Goal: Transaction & Acquisition: Download file/media

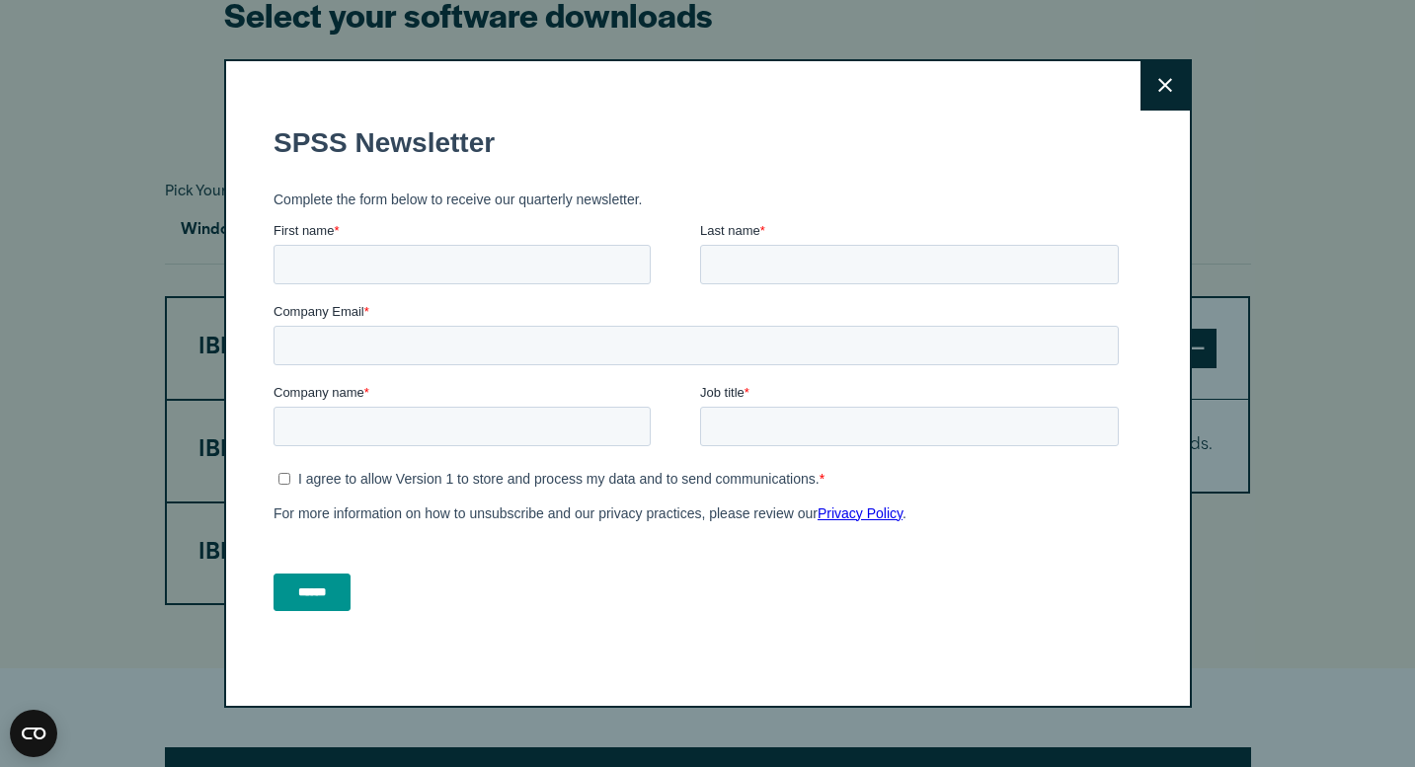
click at [1171, 83] on icon at bounding box center [1166, 85] width 14 height 15
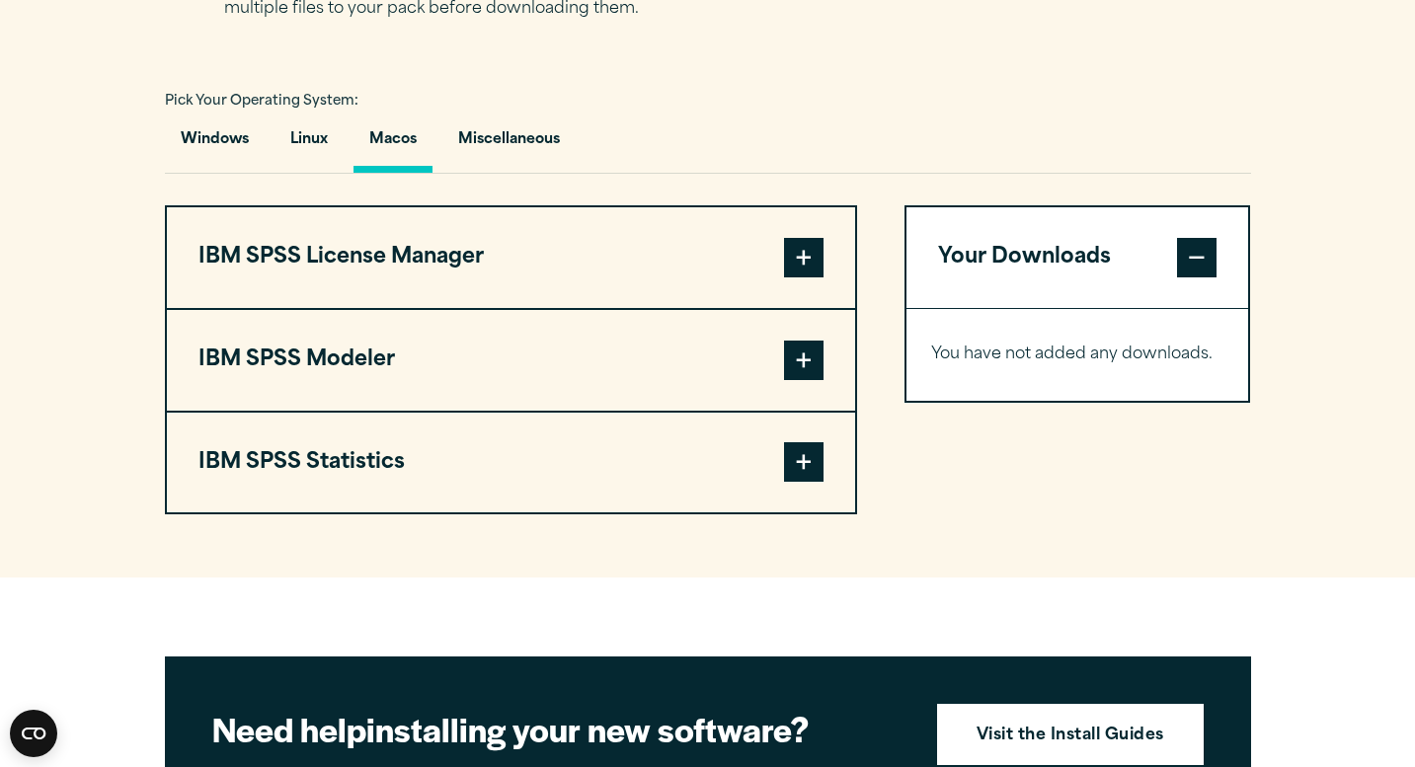
scroll to position [1397, 0]
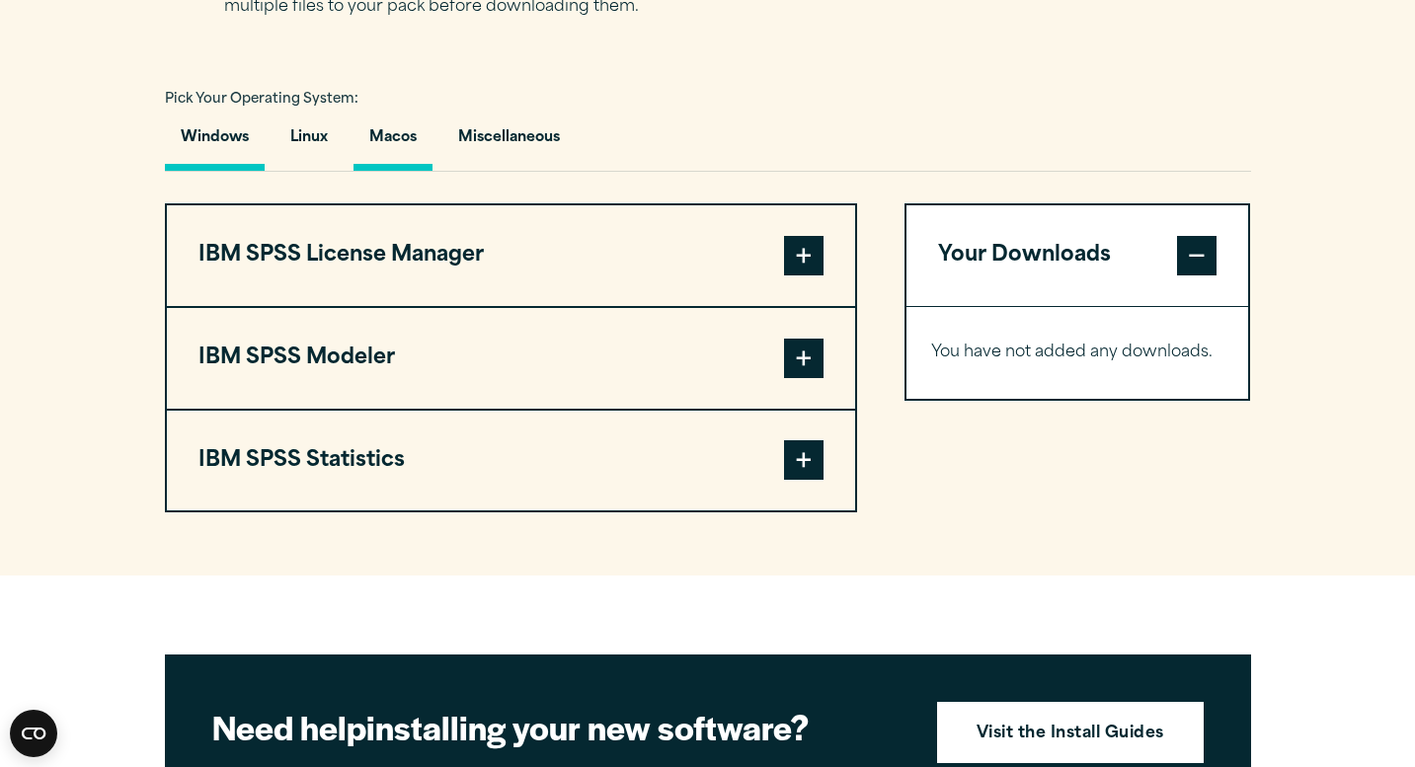
click at [203, 141] on button "Windows" at bounding box center [215, 143] width 100 height 56
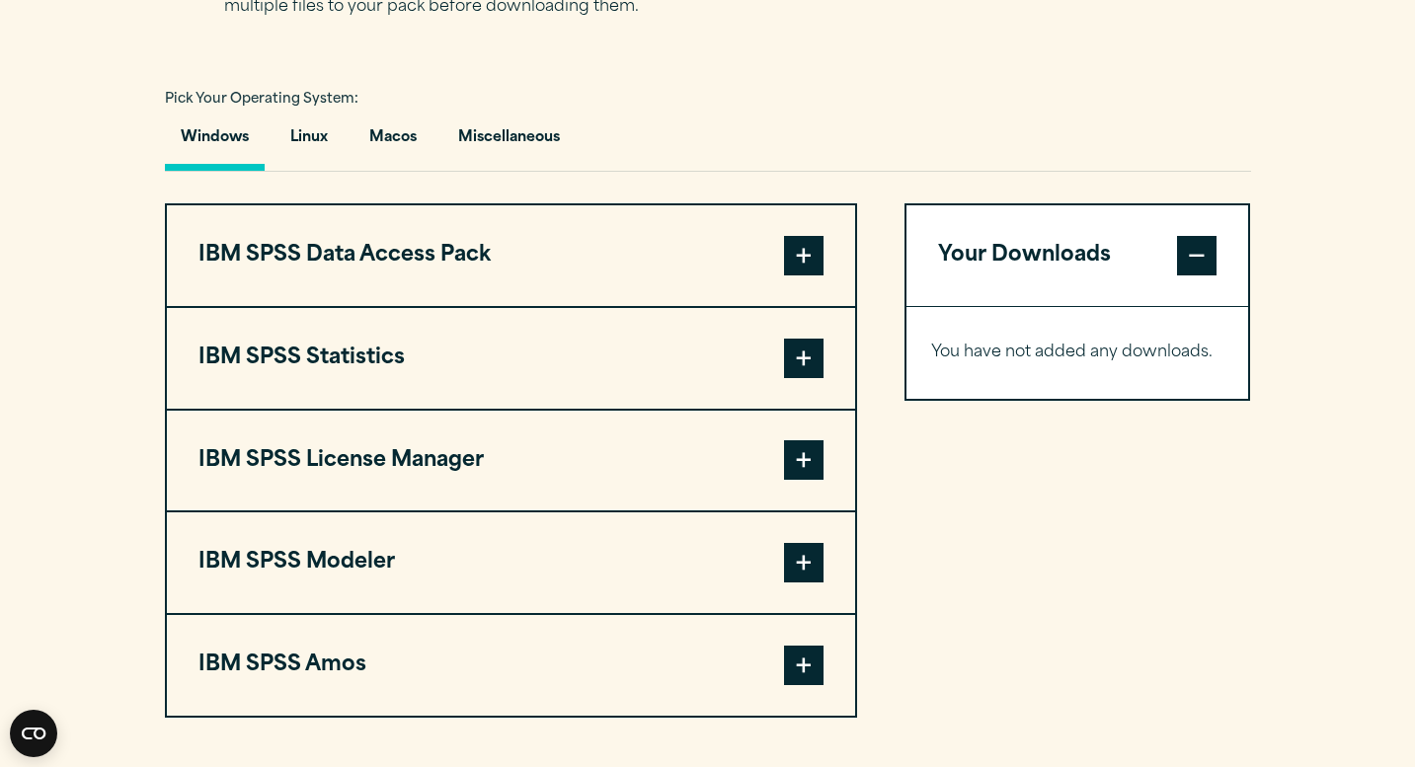
click at [797, 378] on span at bounding box center [804, 359] width 40 height 40
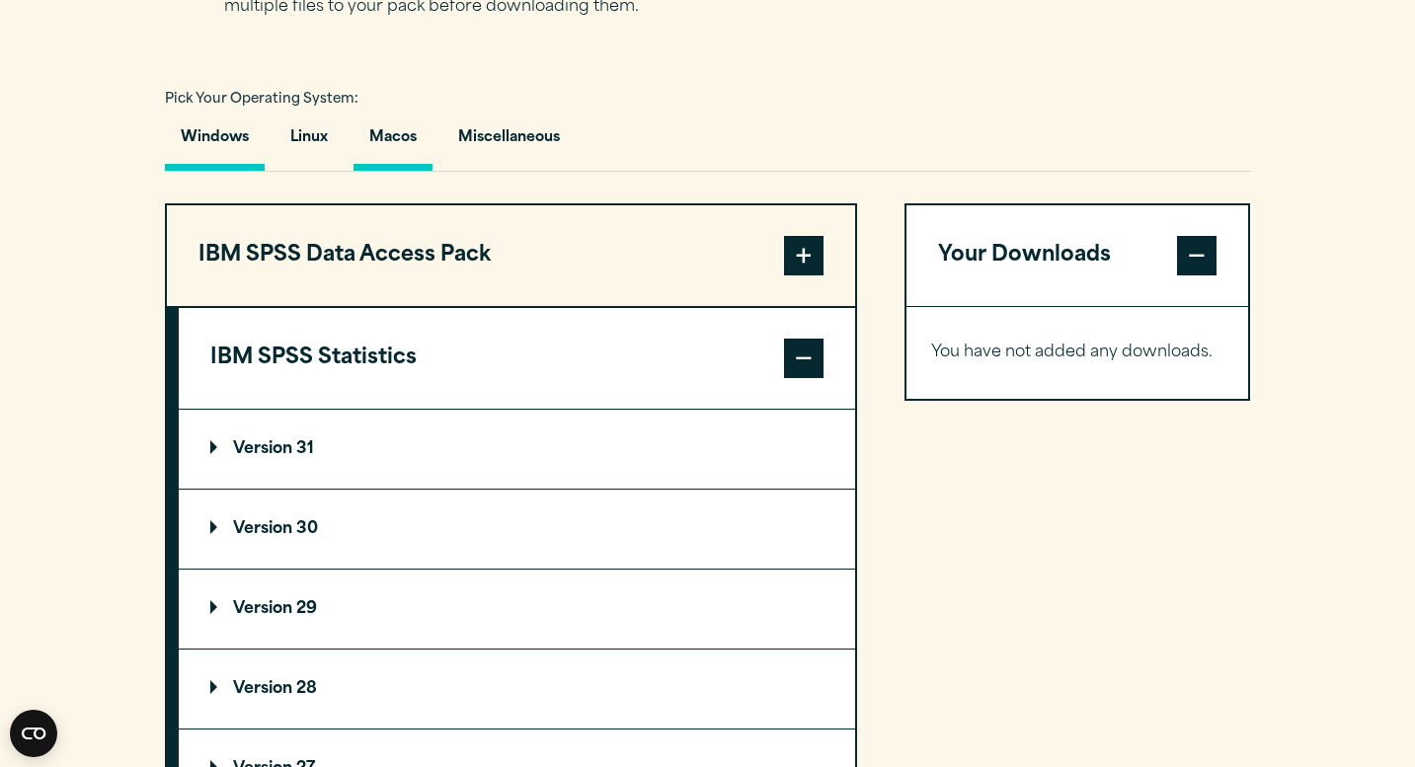
click at [387, 138] on button "Macos" at bounding box center [393, 143] width 79 height 56
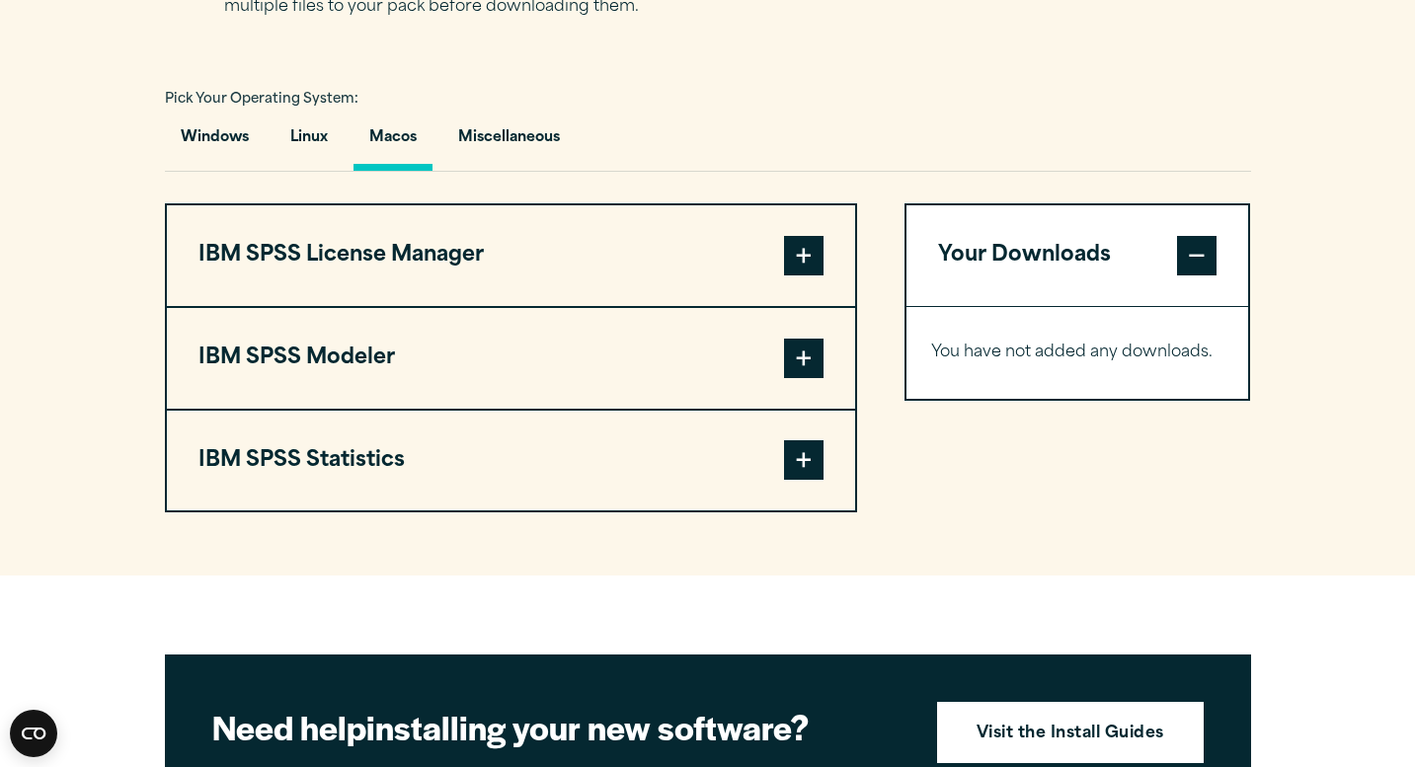
click at [586, 285] on button "IBM SPSS License Manager" at bounding box center [511, 255] width 688 height 101
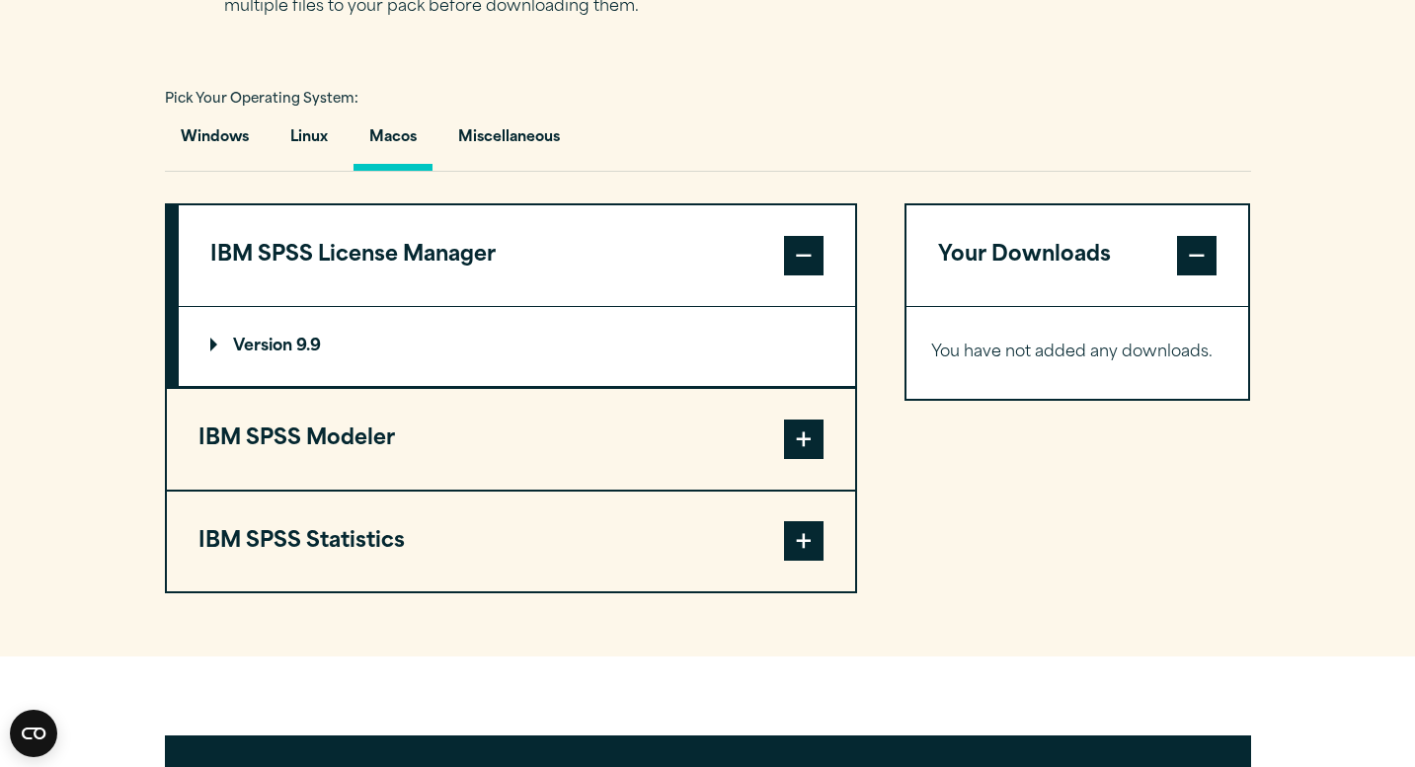
click at [586, 285] on button "IBM SPSS License Manager" at bounding box center [517, 255] width 677 height 101
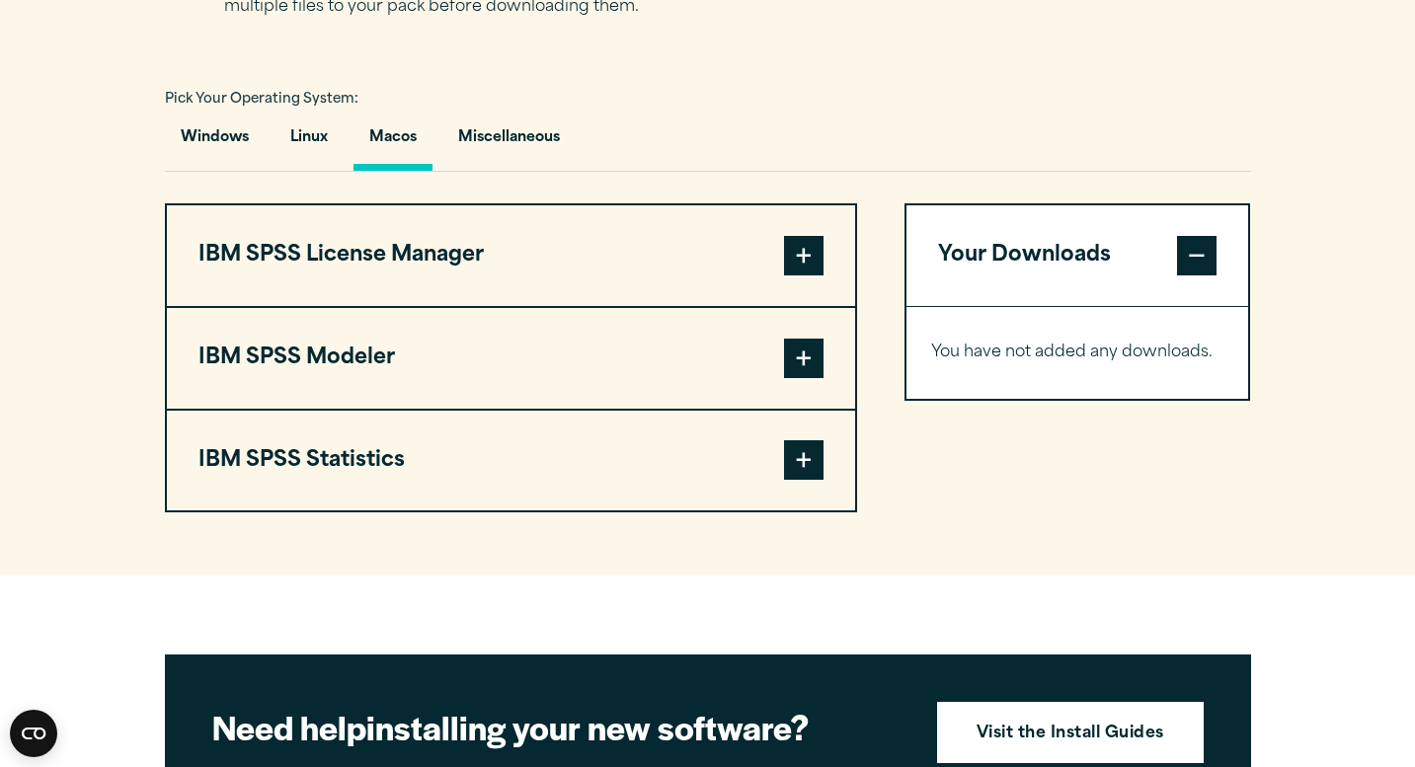
click at [573, 346] on button "IBM SPSS Modeler" at bounding box center [511, 358] width 688 height 101
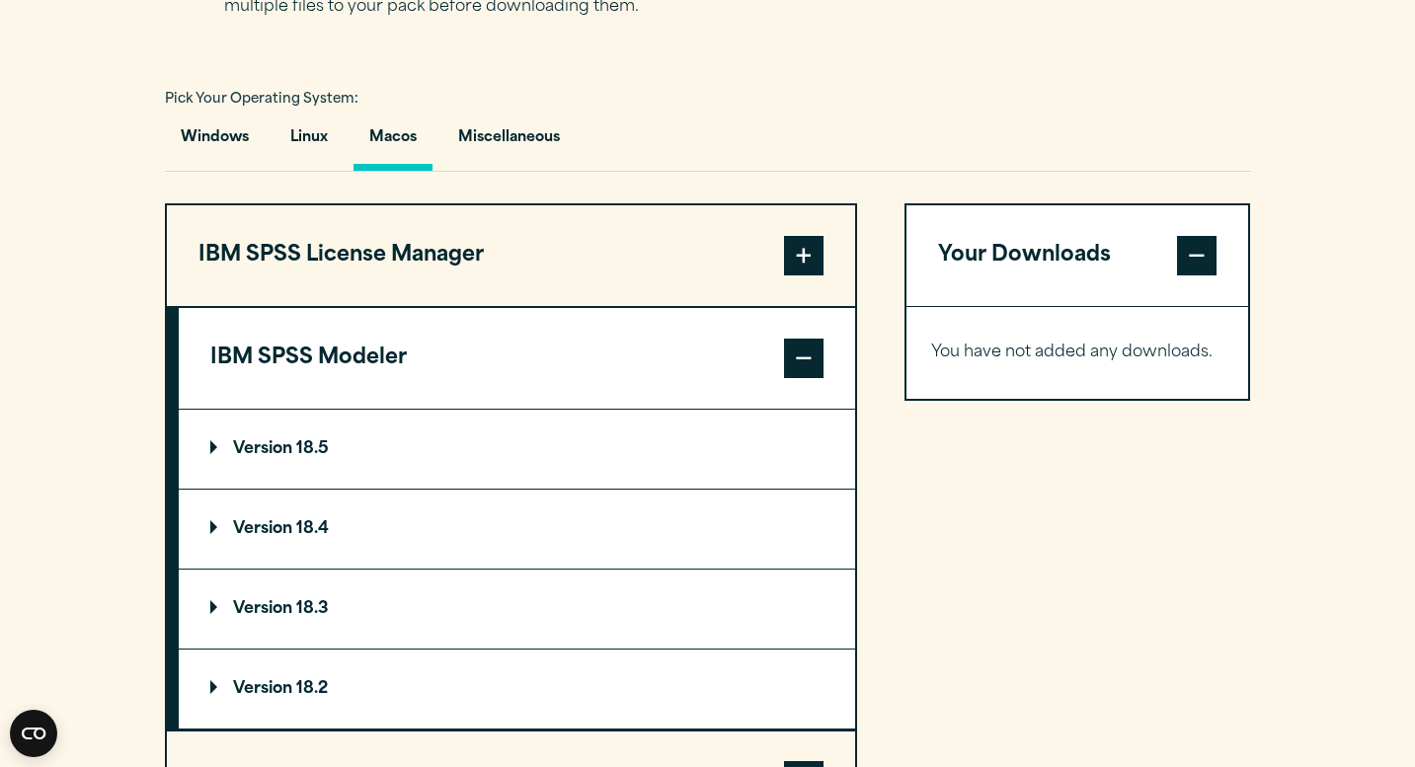
click at [573, 346] on button "IBM SPSS Modeler" at bounding box center [517, 358] width 677 height 101
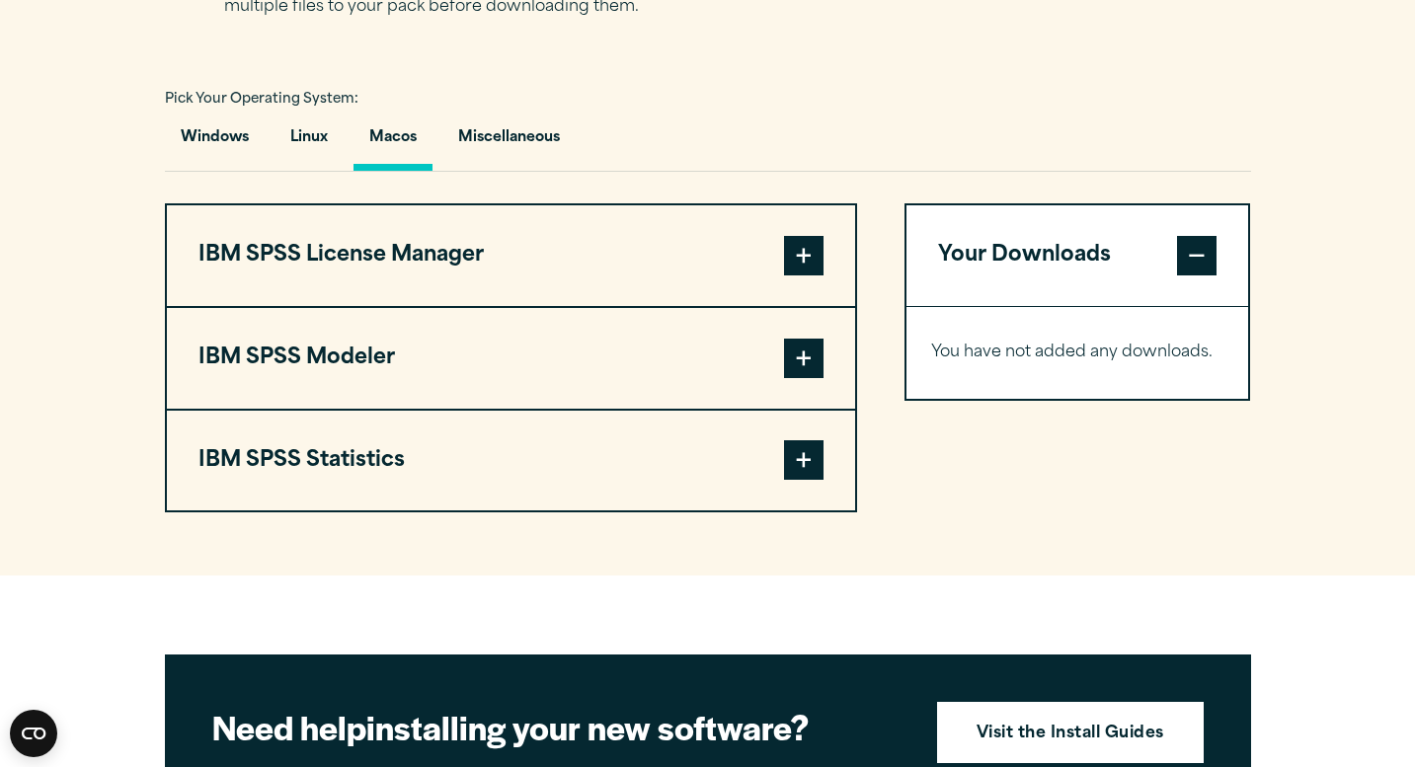
click at [543, 452] on button "IBM SPSS Statistics" at bounding box center [511, 461] width 688 height 101
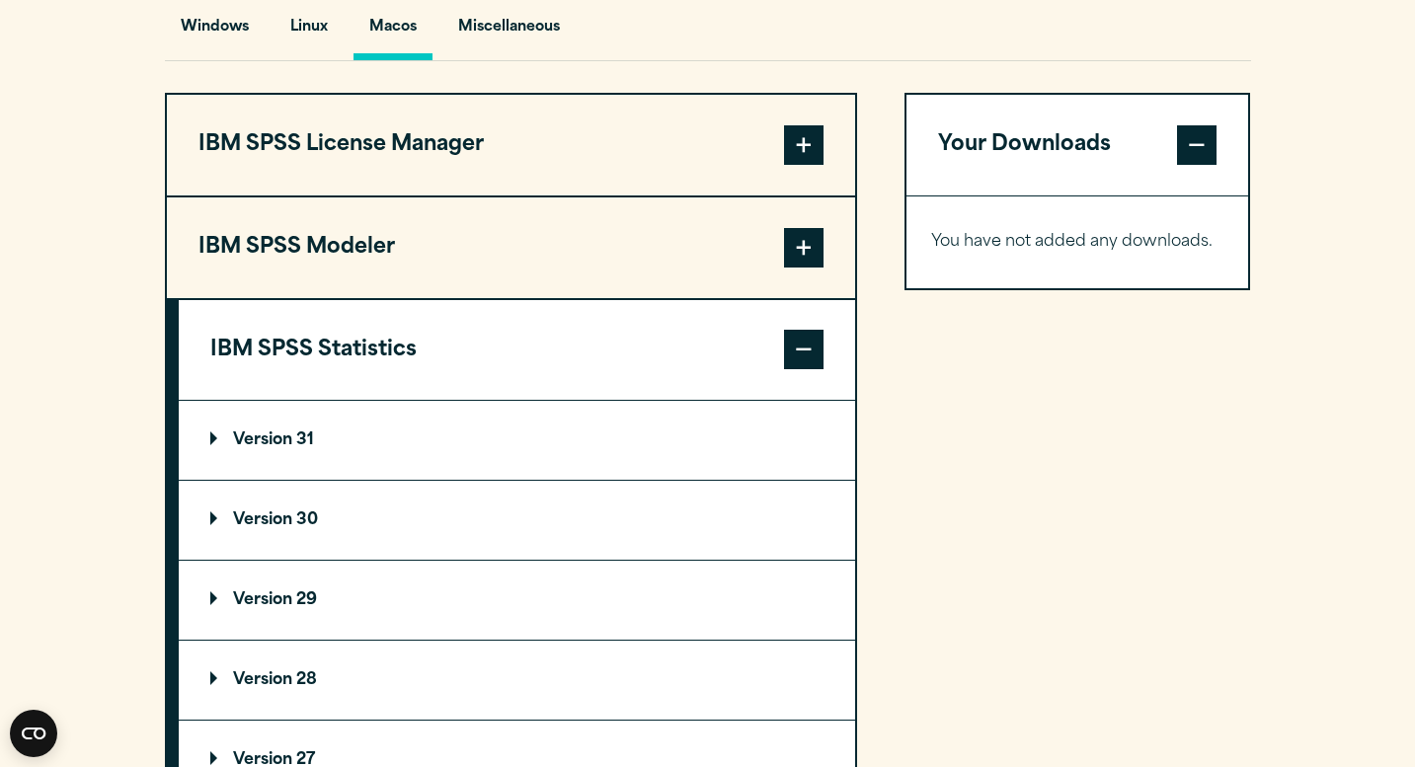
scroll to position [1513, 0]
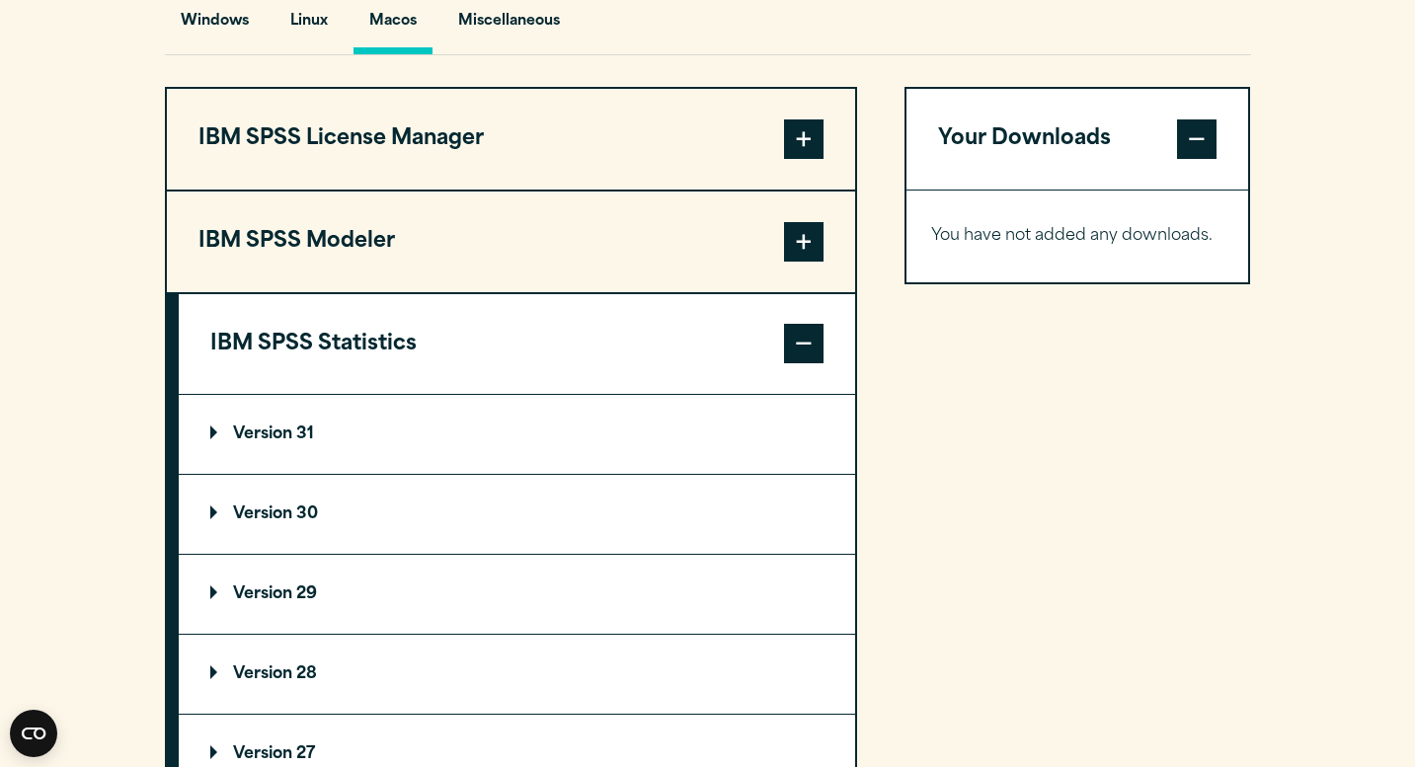
click at [262, 507] on p "Version 30" at bounding box center [264, 515] width 108 height 16
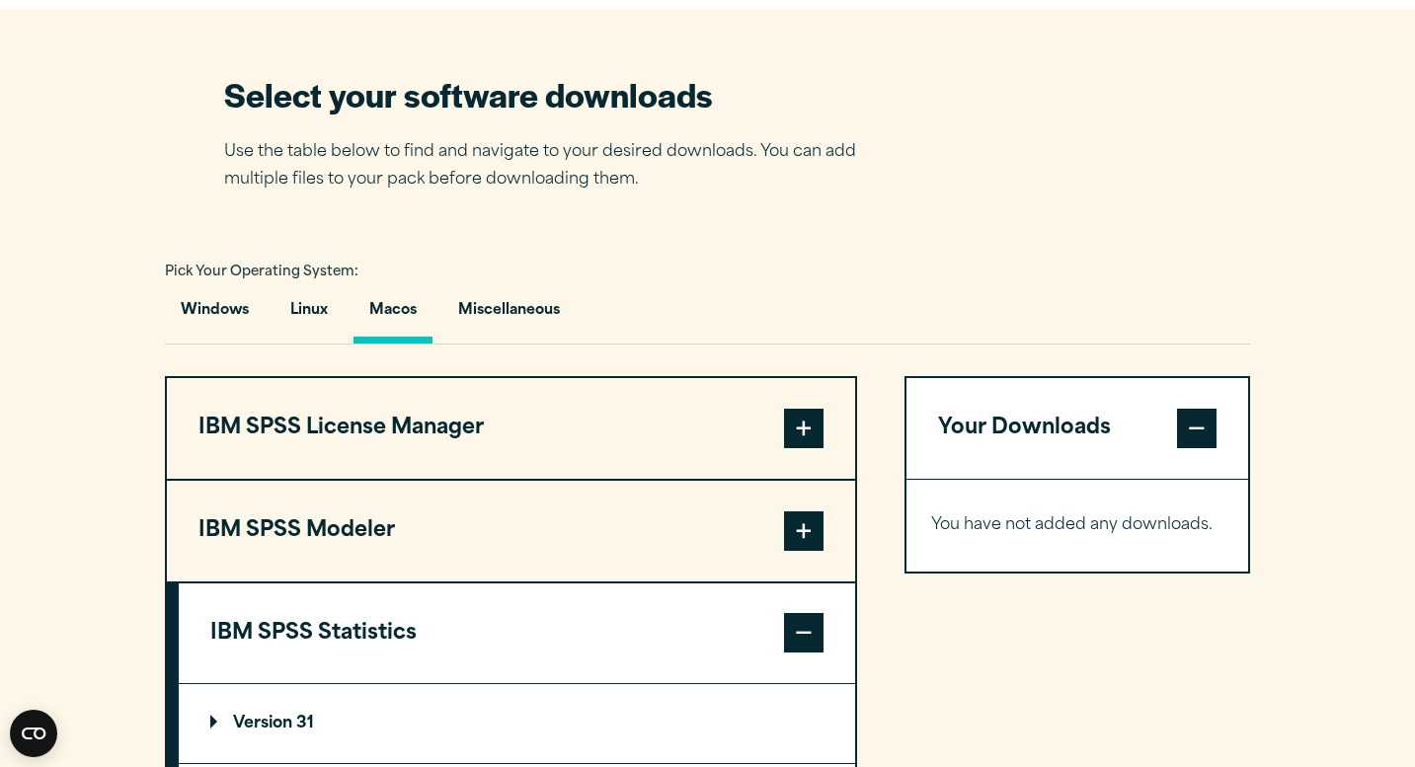
scroll to position [1239, 0]
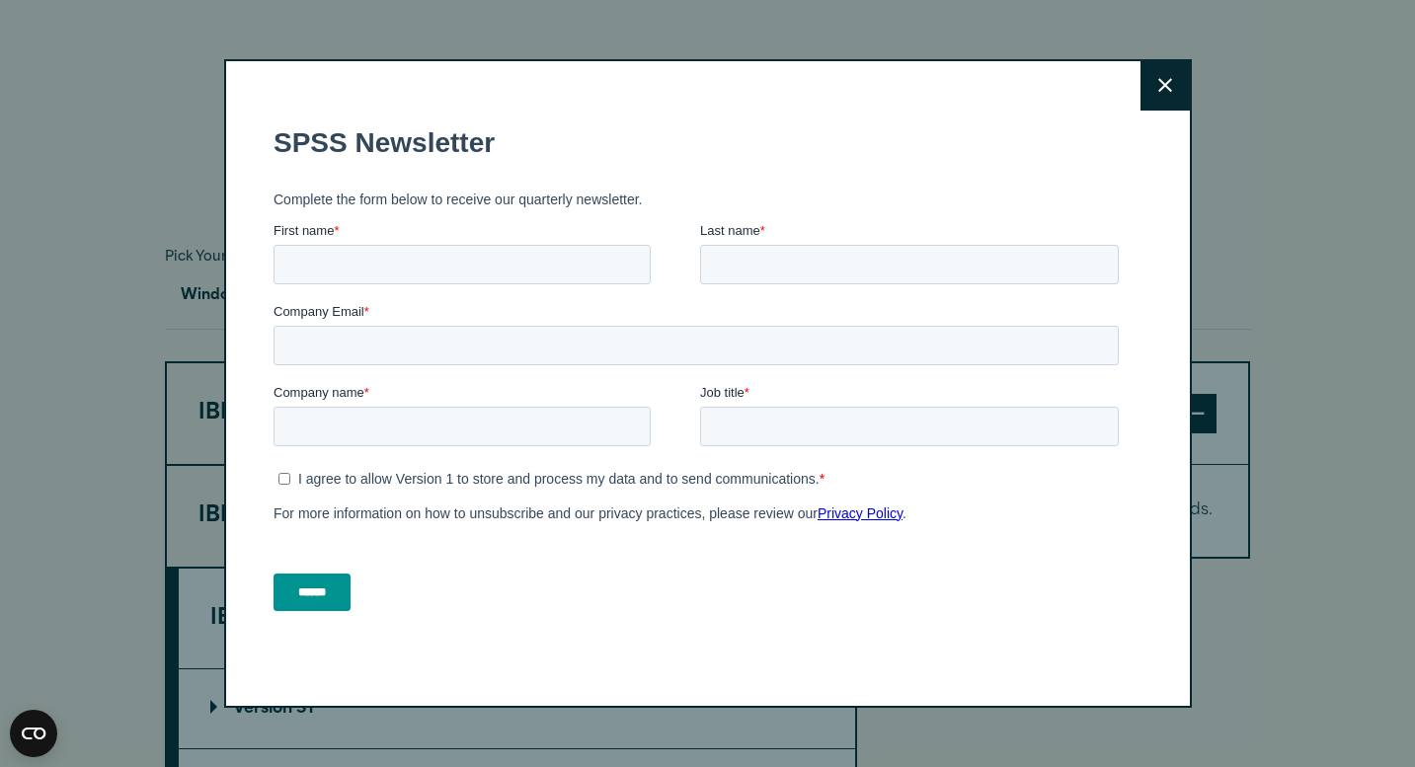
click at [1161, 79] on icon at bounding box center [1166, 85] width 14 height 15
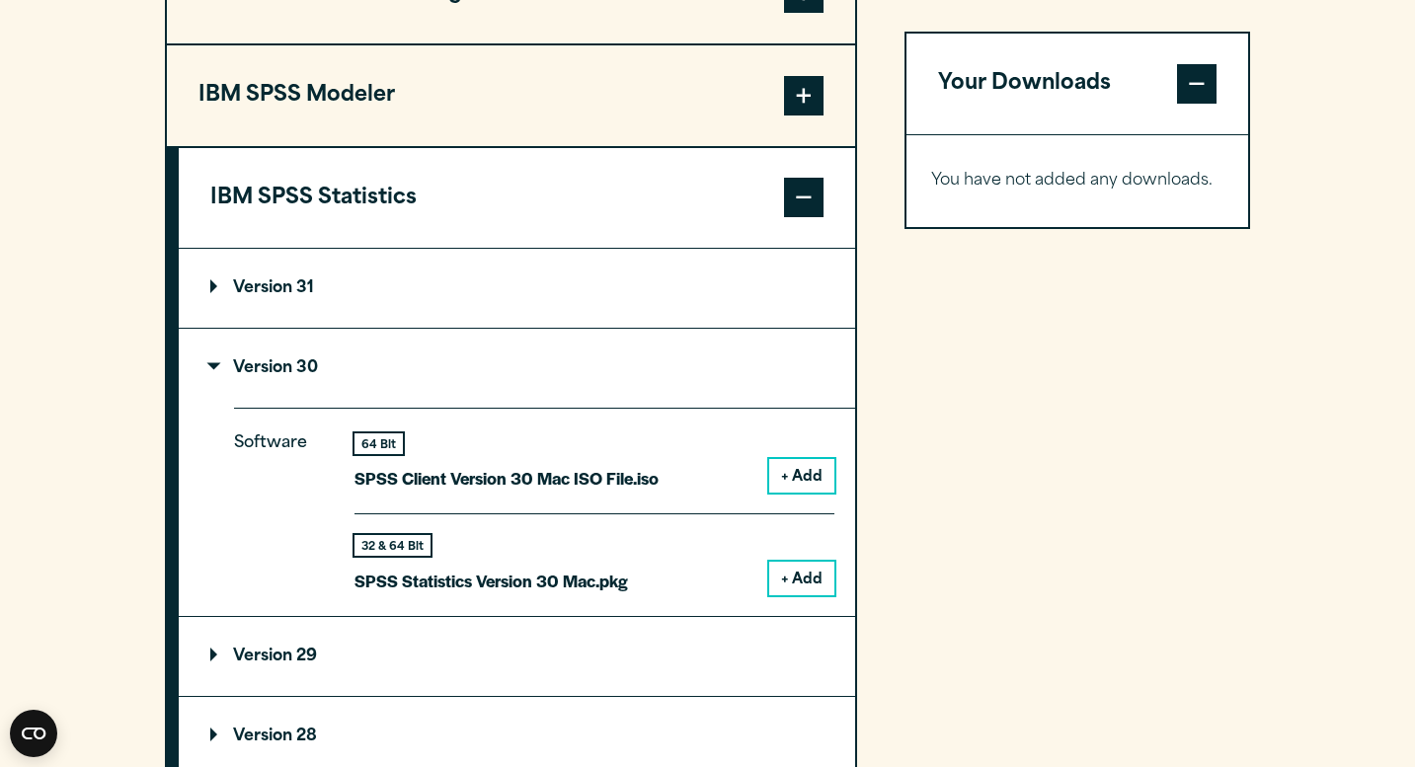
scroll to position [1660, 0]
click at [269, 286] on p "Version 31" at bounding box center [262, 288] width 104 height 16
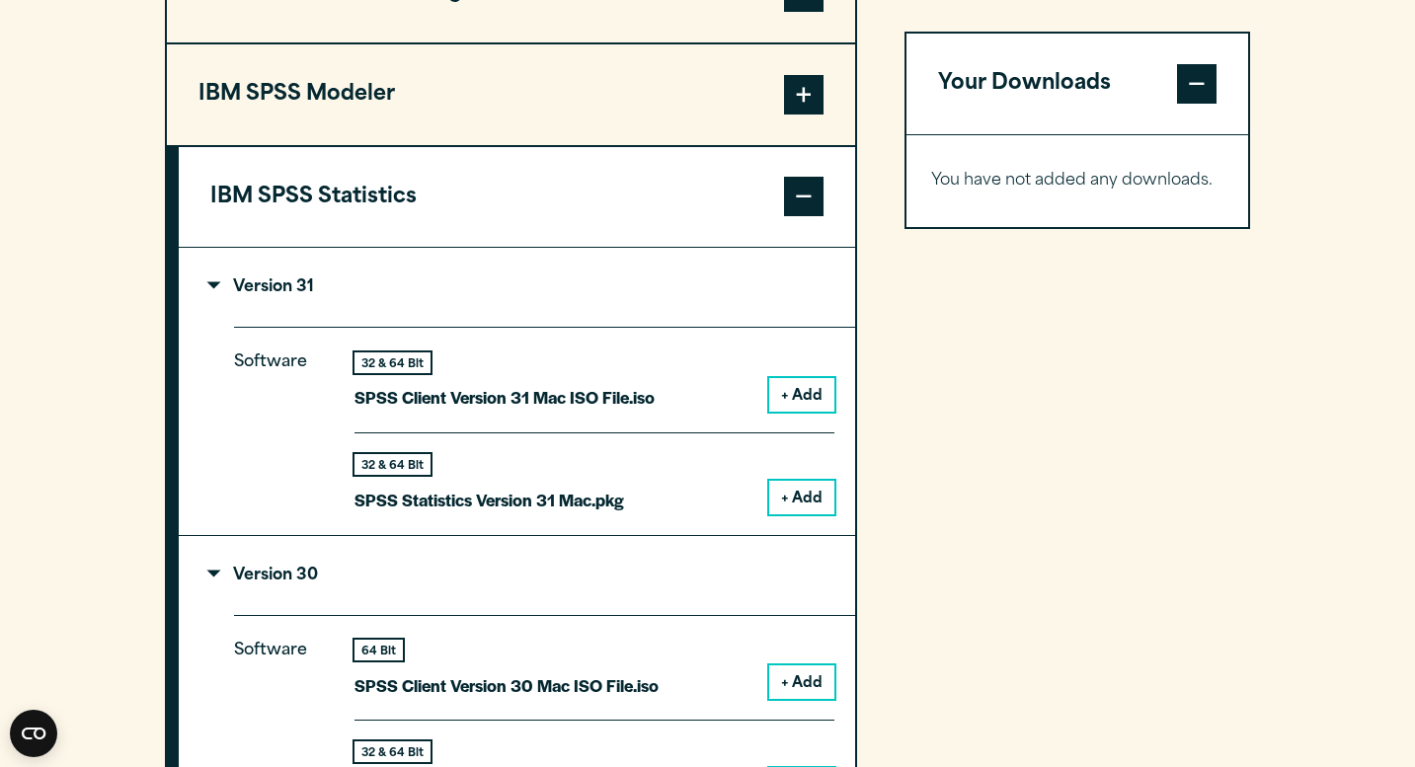
click at [814, 494] on button "+ Add" at bounding box center [801, 498] width 65 height 34
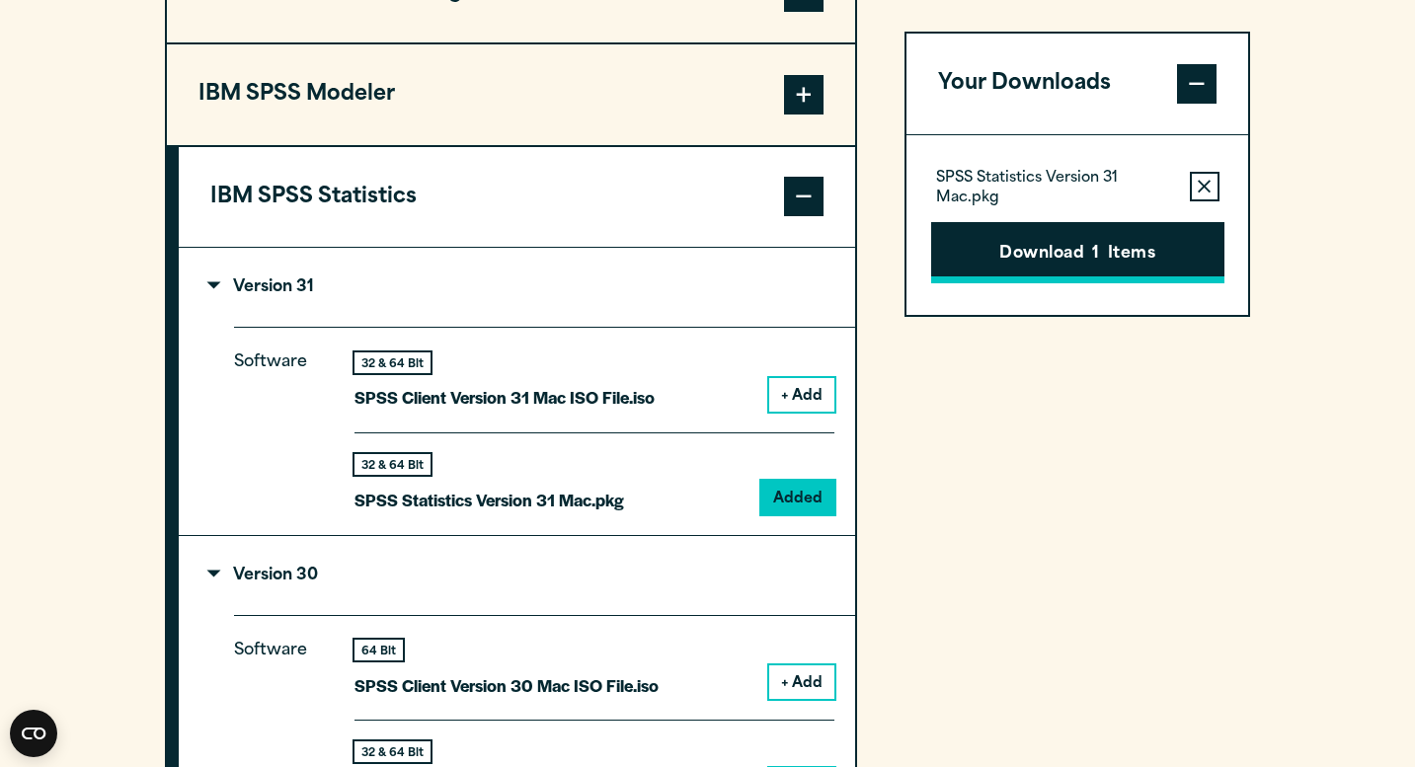
click at [1069, 263] on button "Download 1 Items" at bounding box center [1077, 252] width 293 height 61
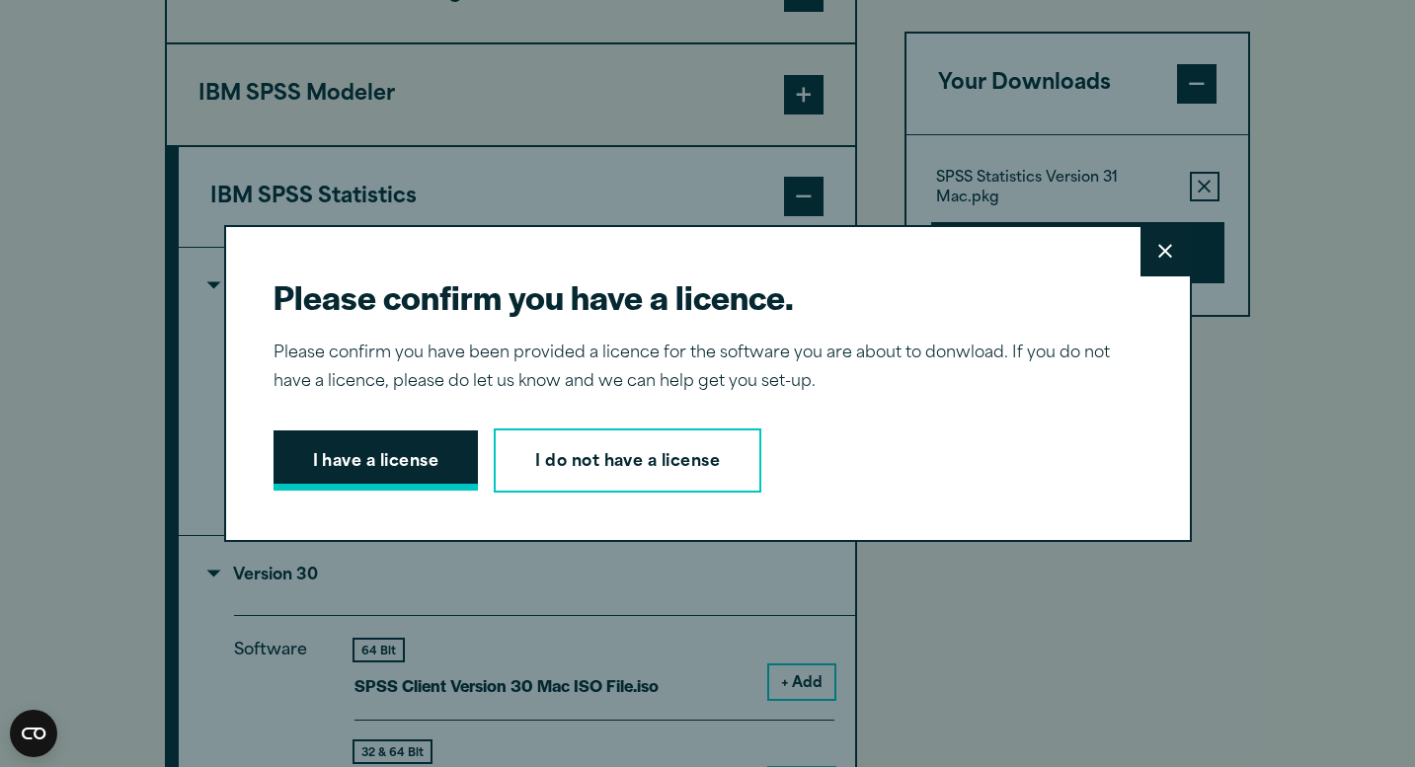
click at [377, 463] on button "I have a license" at bounding box center [376, 461] width 205 height 61
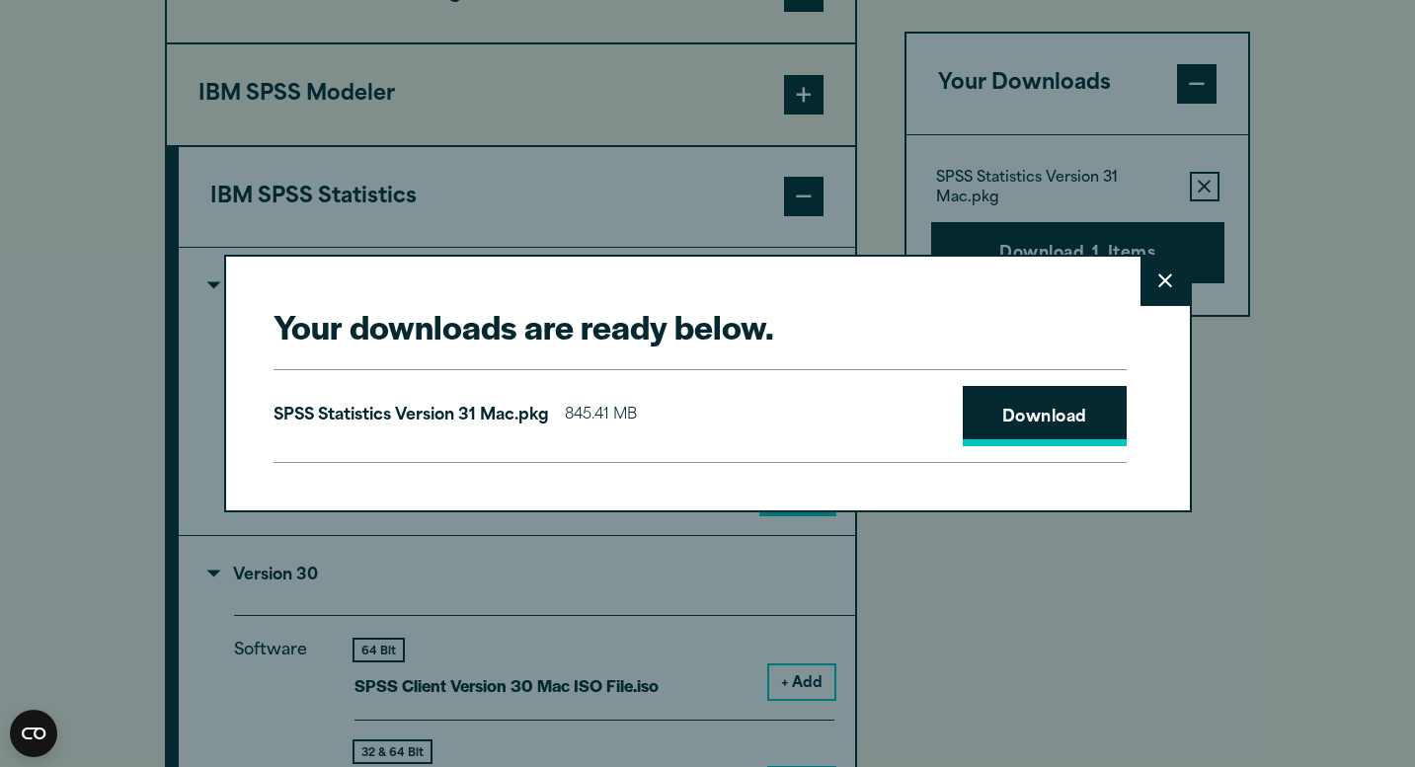
click at [1043, 416] on link "Download" at bounding box center [1045, 416] width 164 height 61
